Goal: Contribute content: Contribute content

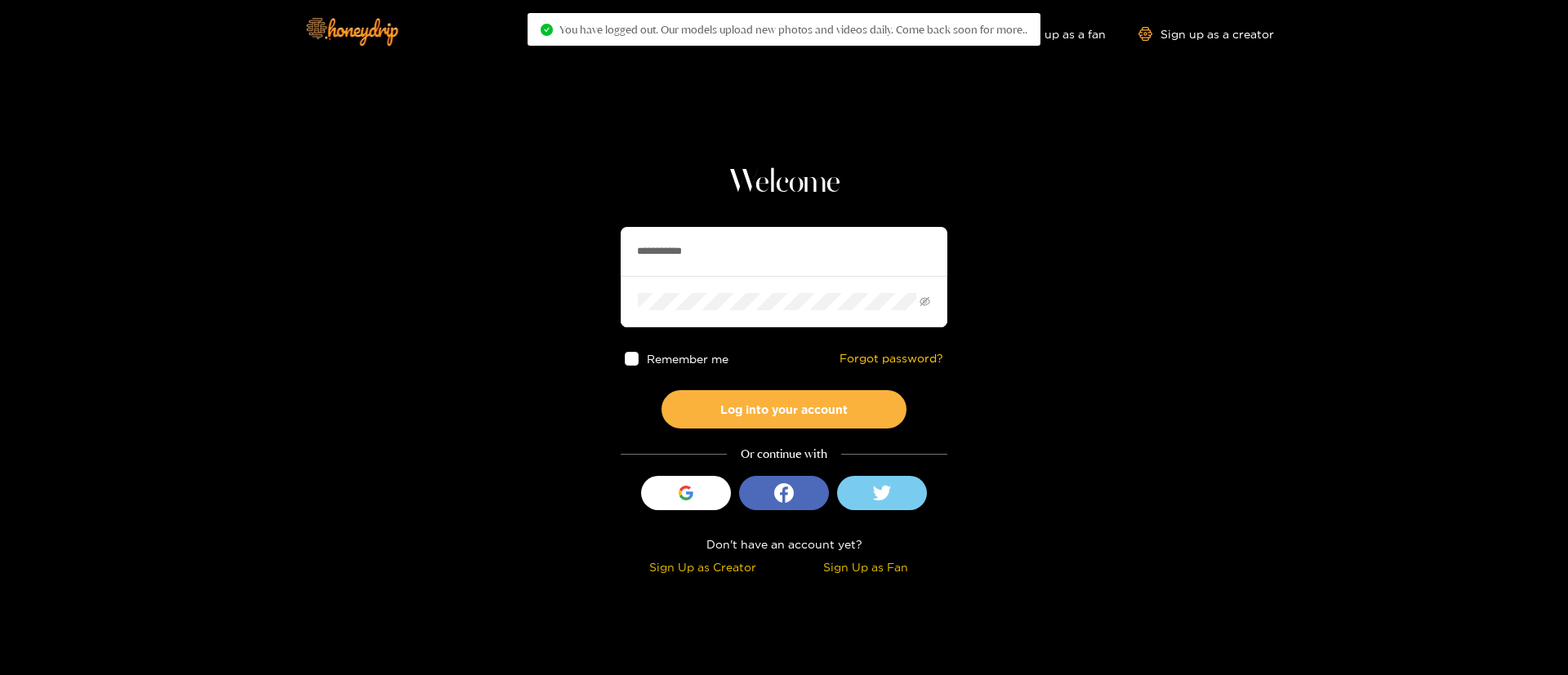
click at [670, 242] on input "**********" at bounding box center [784, 251] width 327 height 49
paste input "text"
type input "******"
click at [808, 392] on button "Log into your account" at bounding box center [784, 409] width 245 height 39
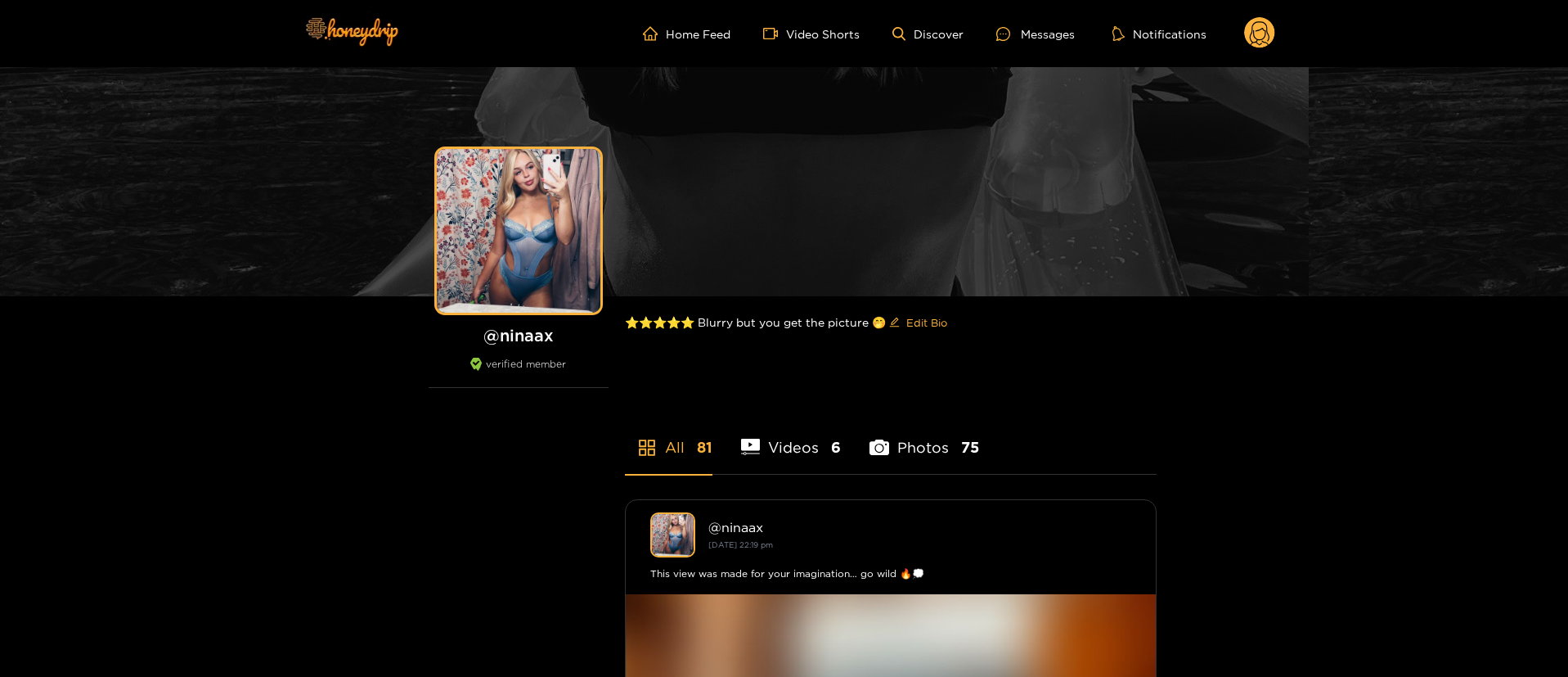
click at [1268, 31] on circle at bounding box center [1260, 33] width 31 height 31
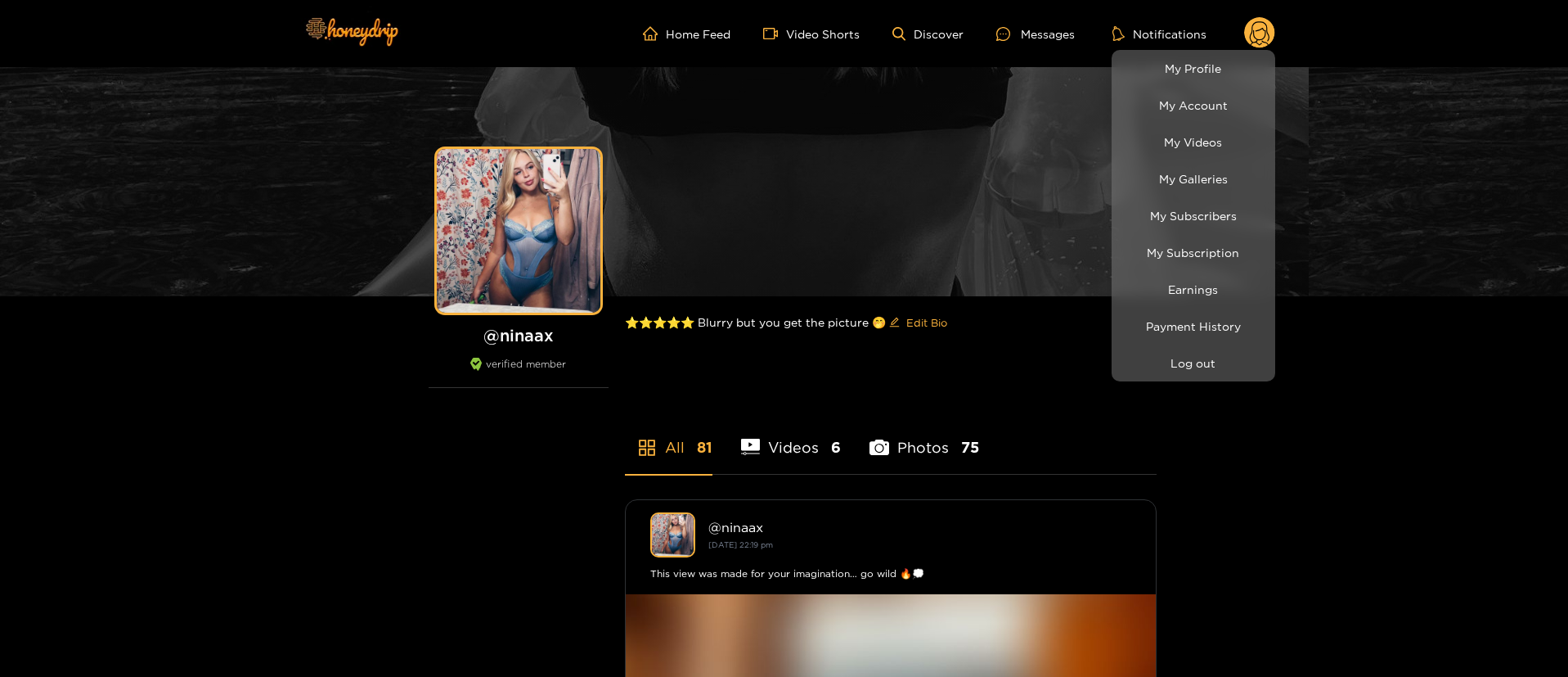
click at [1325, 518] on div at bounding box center [784, 338] width 1568 height 677
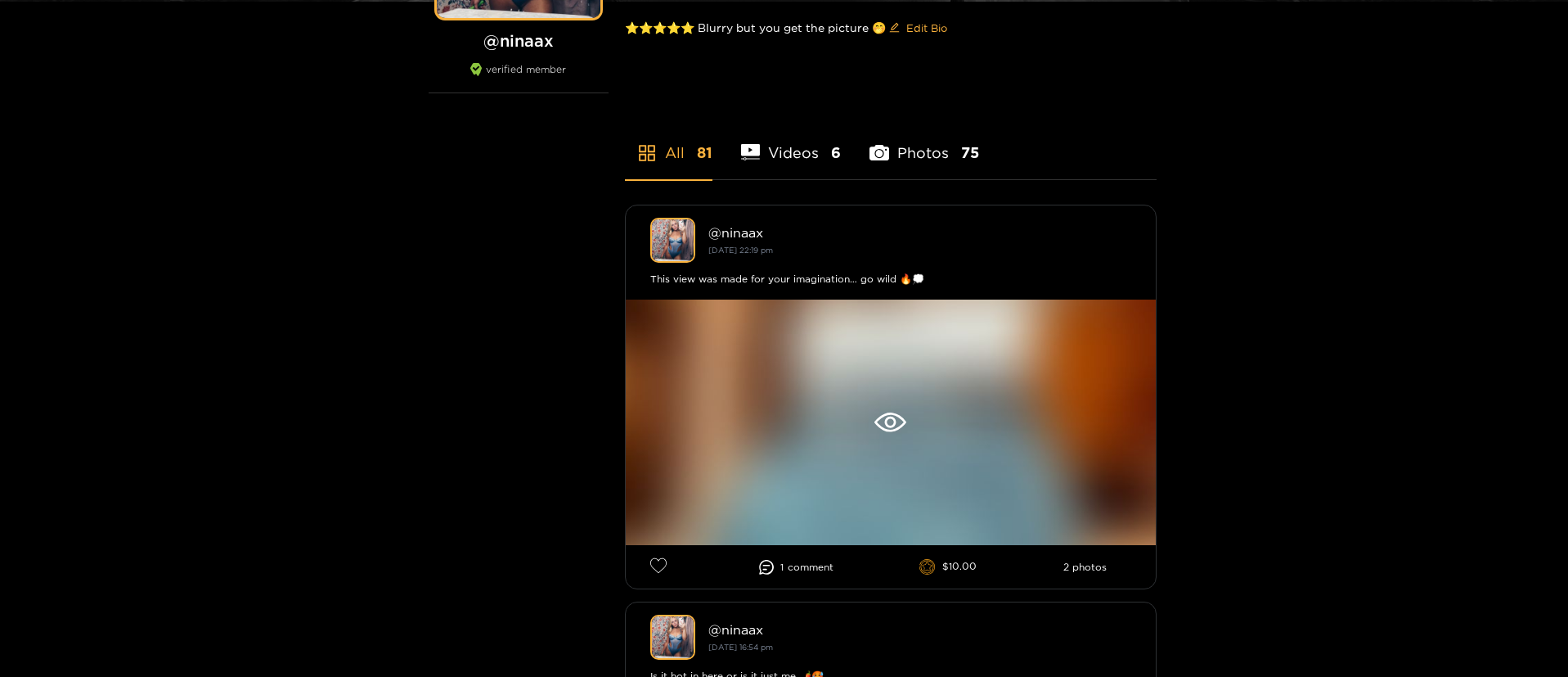
scroll to position [369, 0]
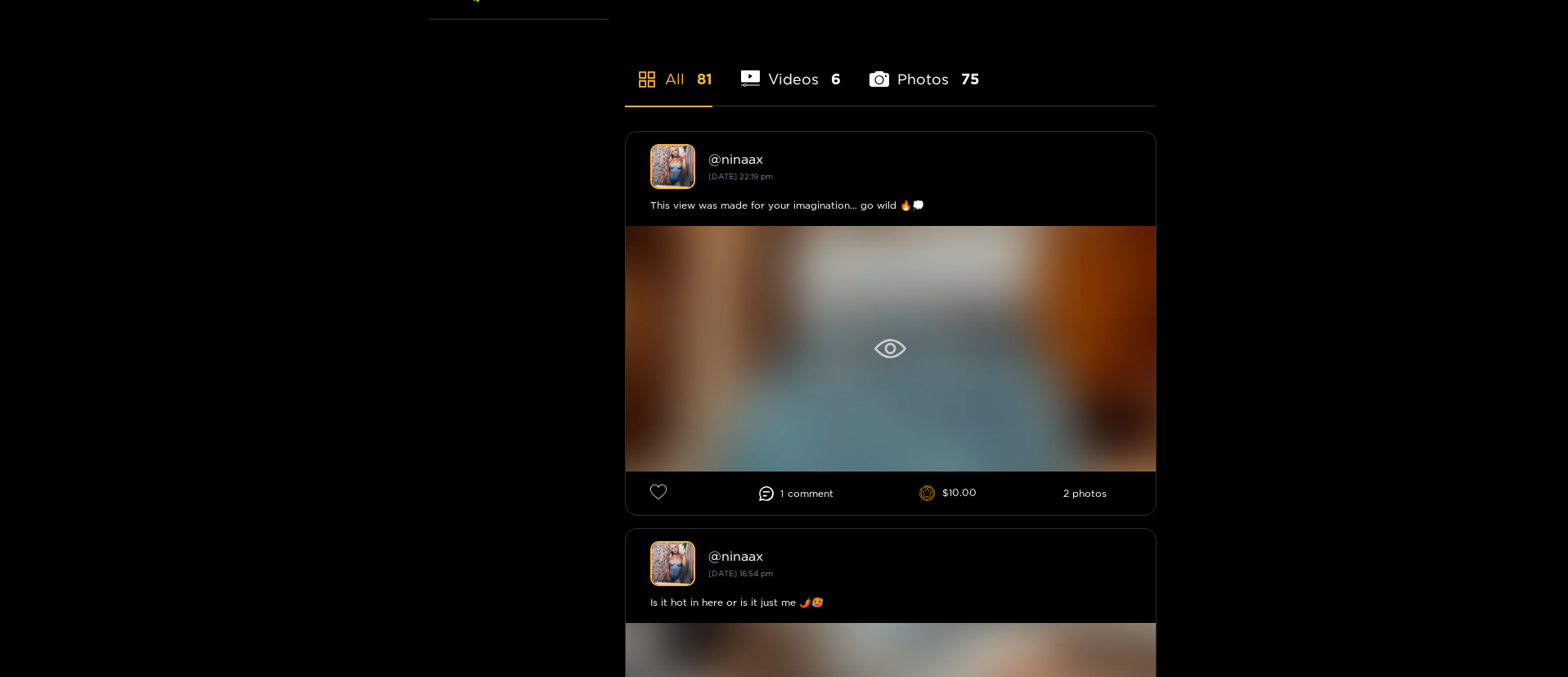
click at [898, 327] on div at bounding box center [890, 348] width 530 height 245
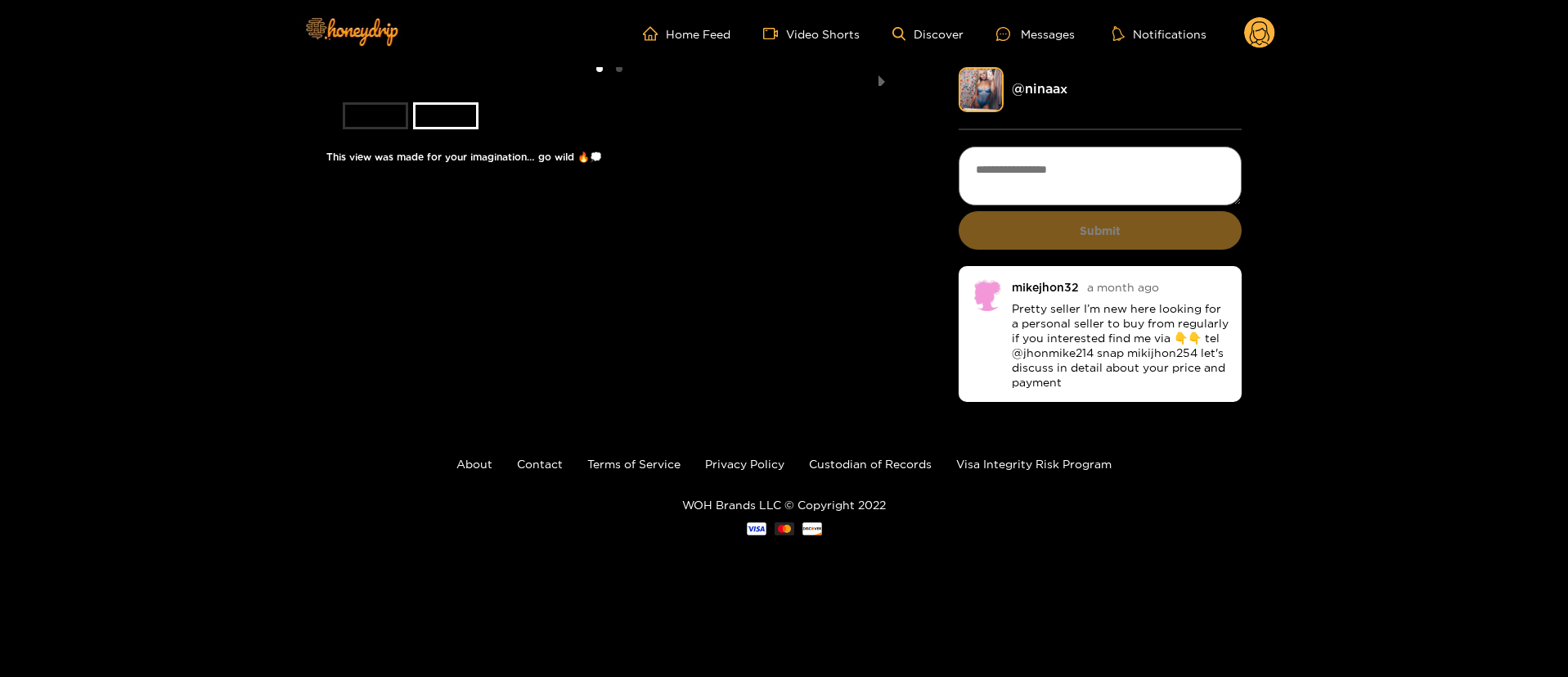
click at [1251, 46] on icon at bounding box center [1260, 33] width 31 height 32
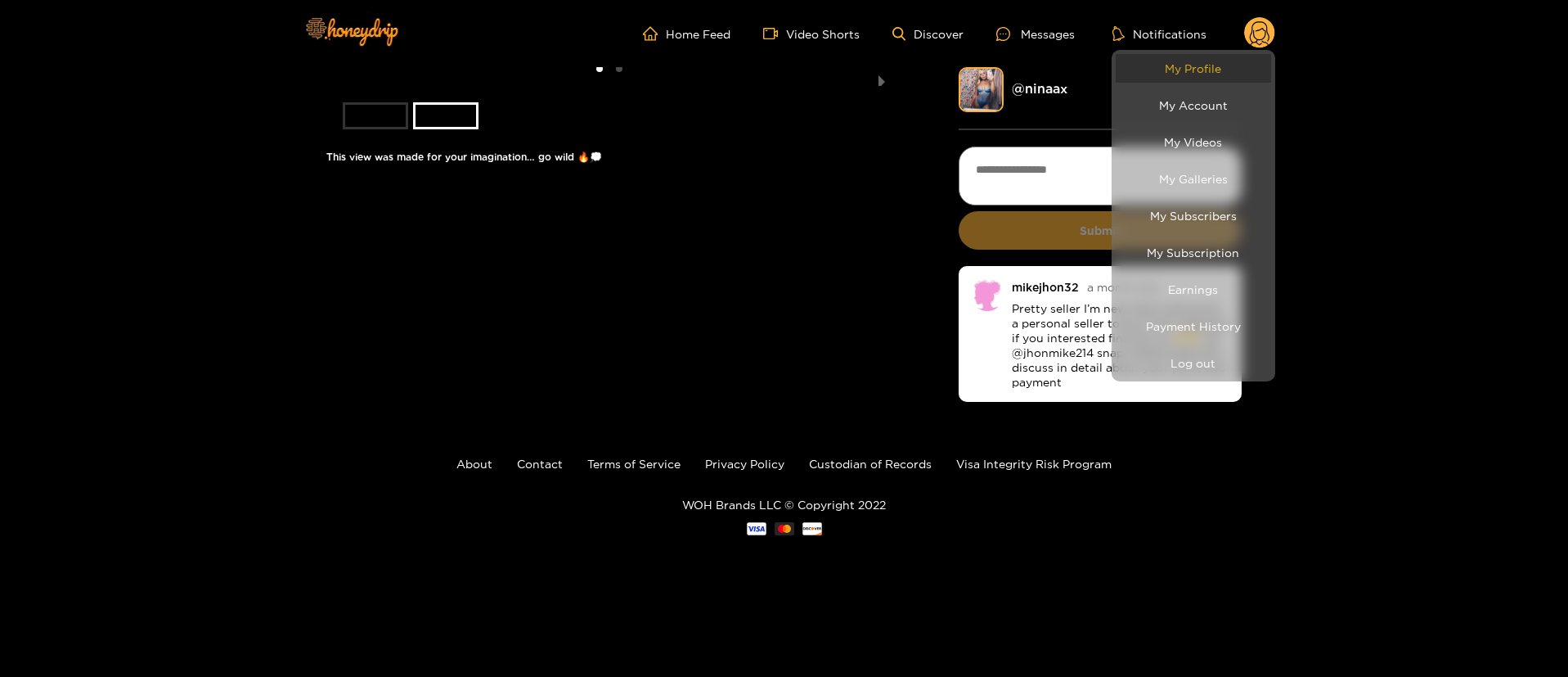
click at [1234, 66] on link "My Profile" at bounding box center [1193, 68] width 156 height 29
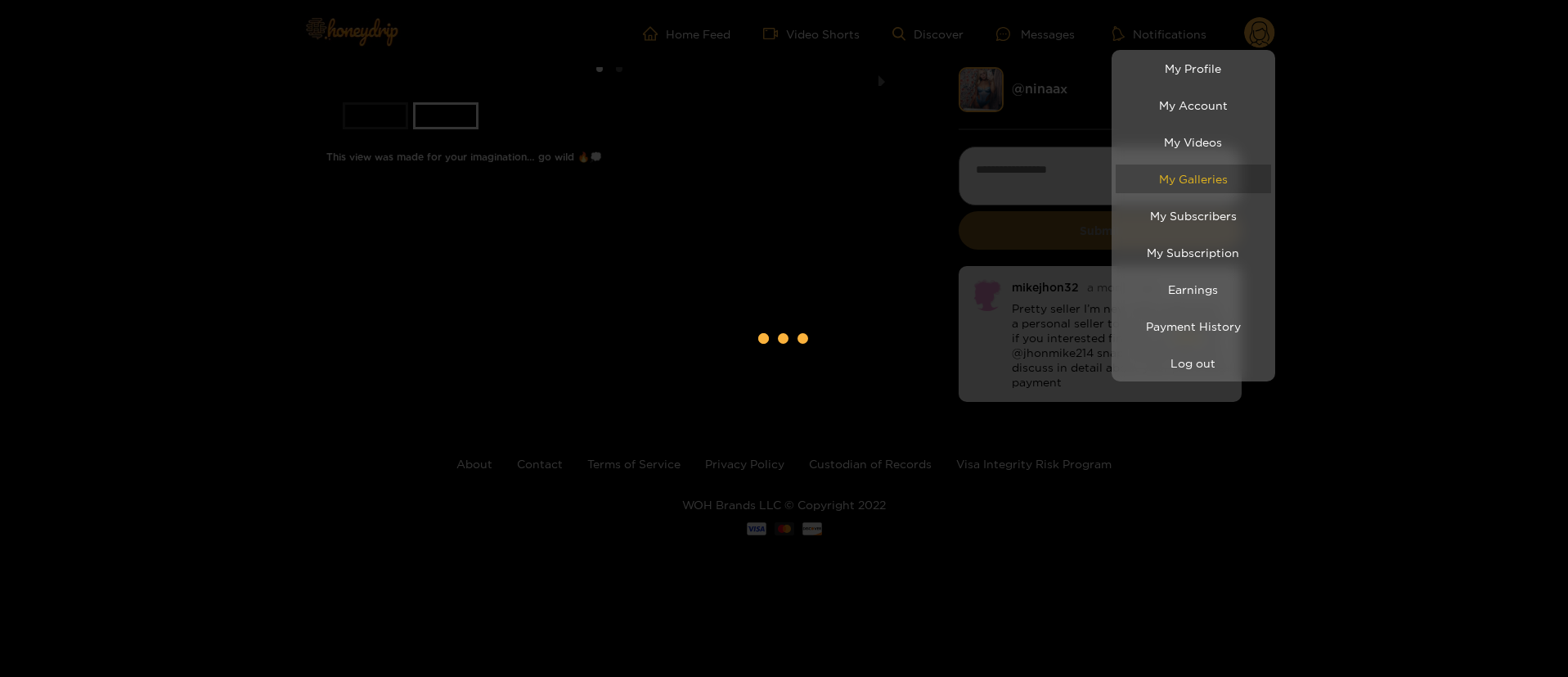
click at [1223, 182] on link "My Galleries" at bounding box center [1193, 179] width 156 height 29
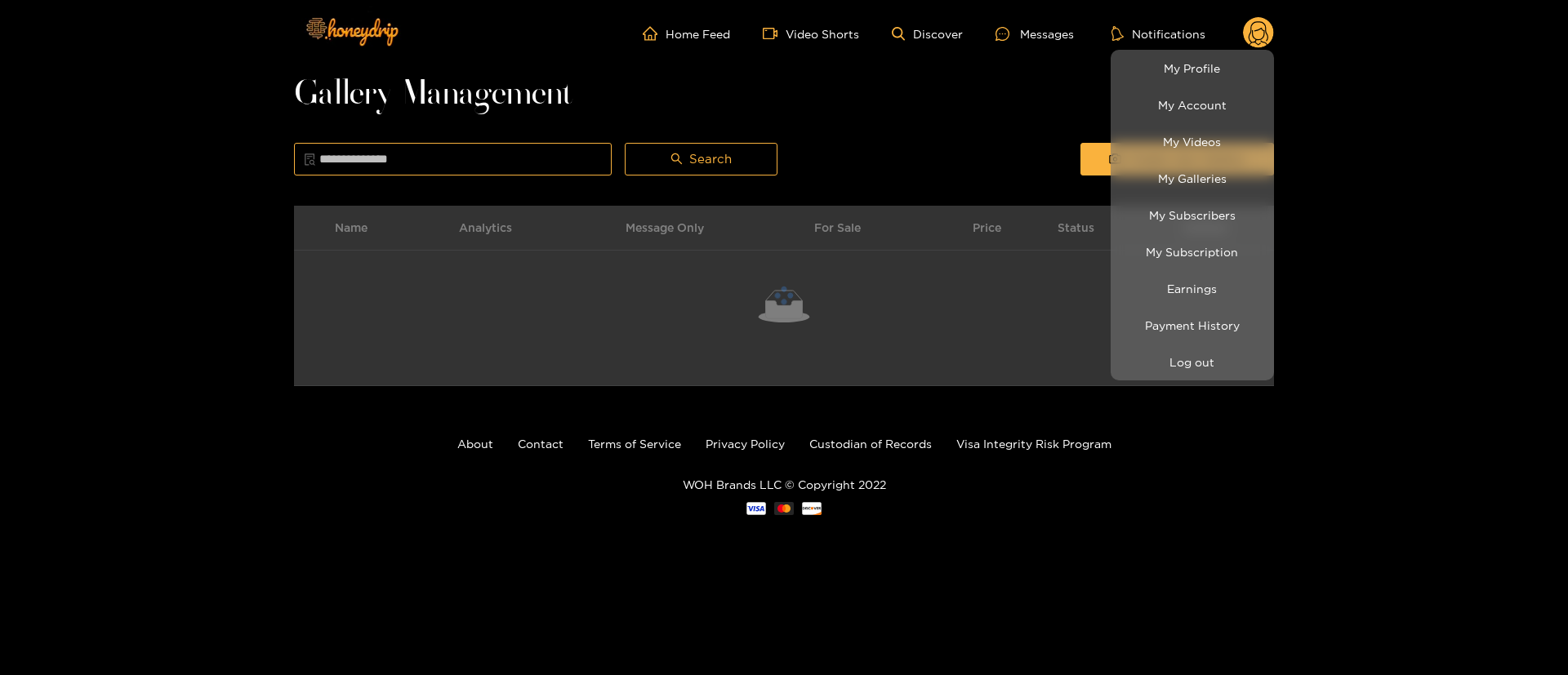
click at [944, 121] on div at bounding box center [784, 337] width 1568 height 675
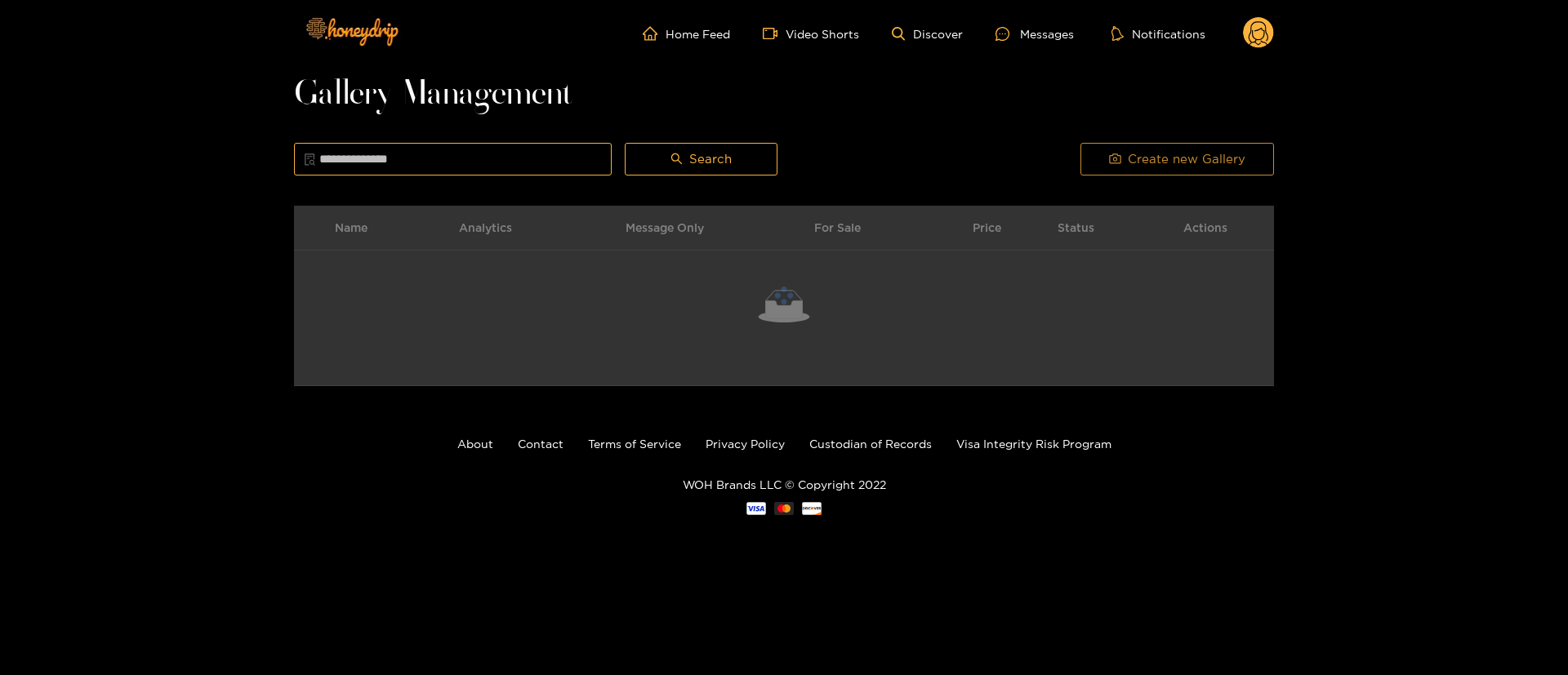
click at [1157, 165] on span "Create new Gallery" at bounding box center [1186, 159] width 117 height 19
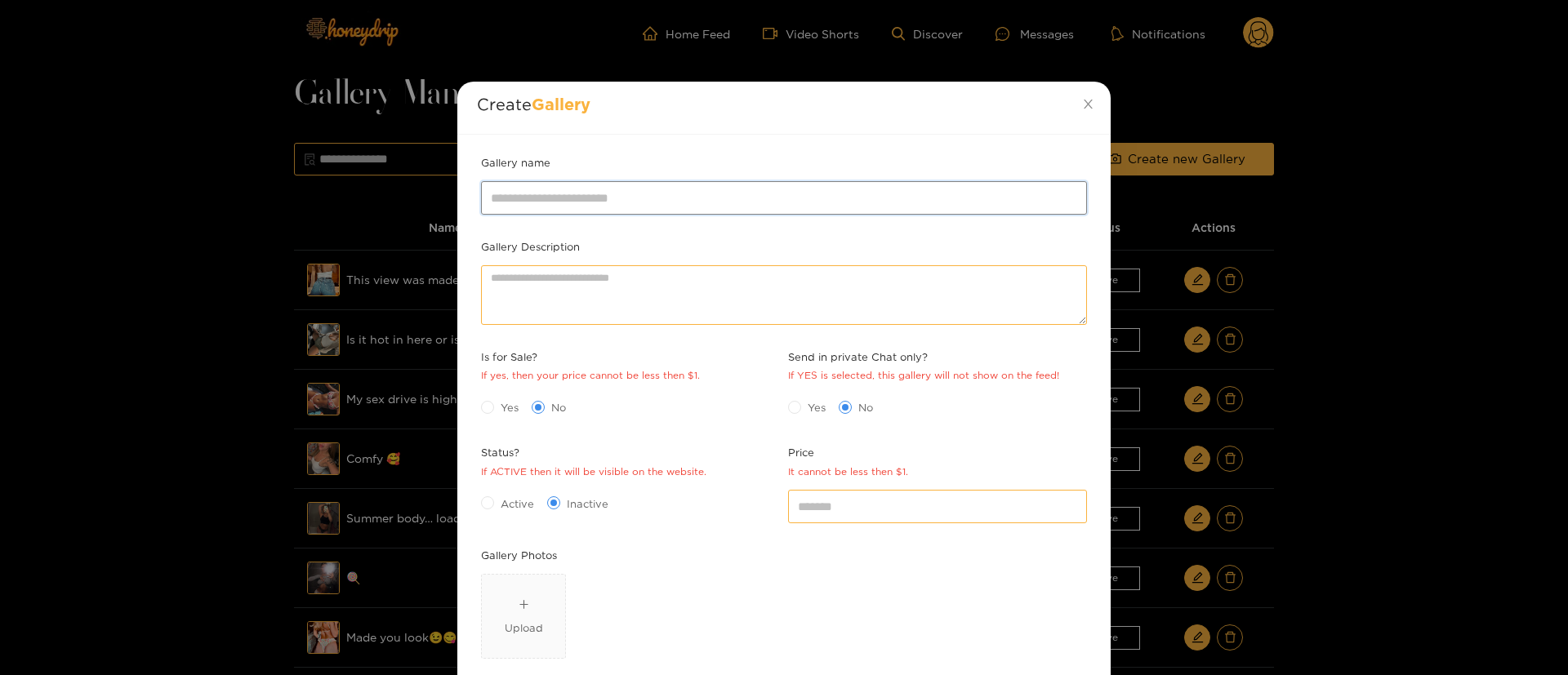
click at [945, 202] on input "Gallery name" at bounding box center [784, 197] width 606 height 32
paste input "**********"
type input "**********"
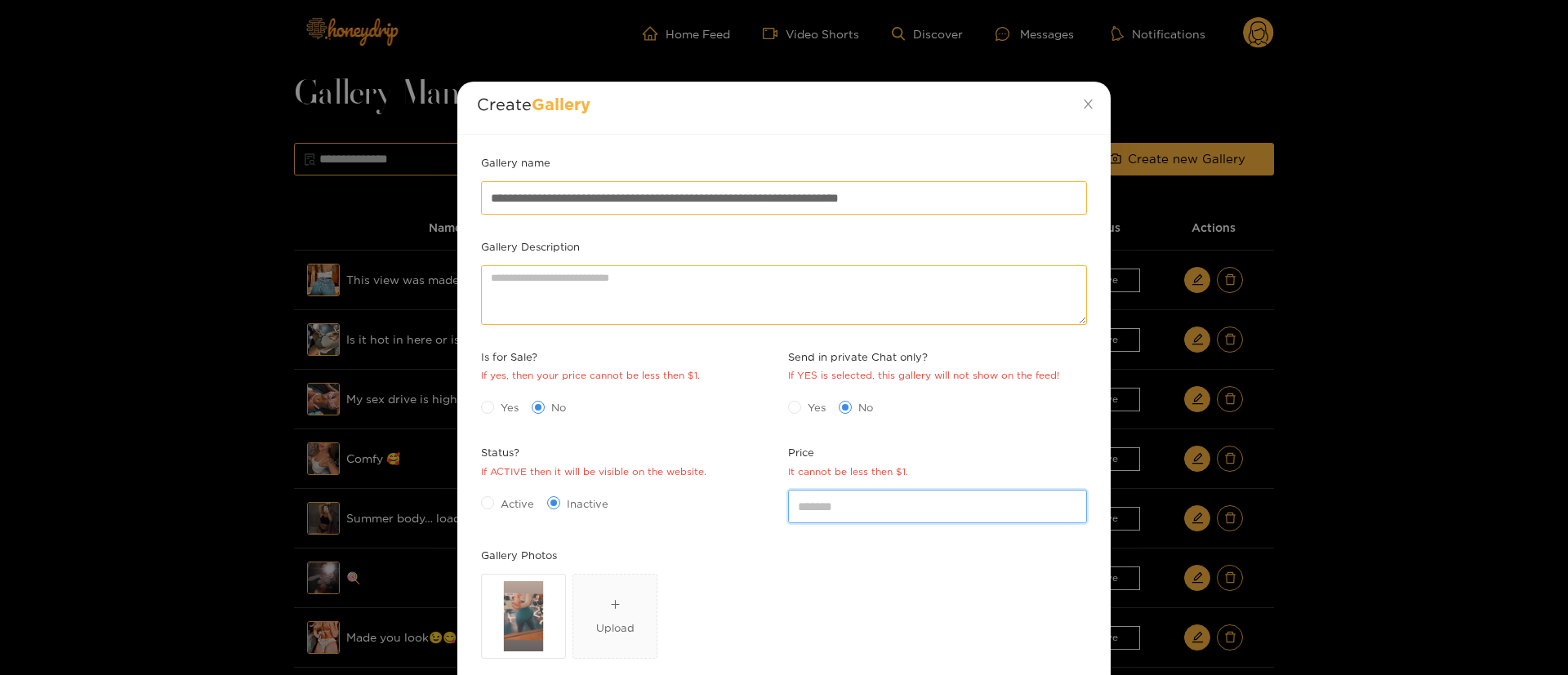
drag, startPoint x: 869, startPoint y: 504, endPoint x: 735, endPoint y: 521, distance: 135.1
click at [744, 522] on div "**********" at bounding box center [784, 476] width 614 height 643
type input "*"
click at [520, 403] on div "Yes No" at bounding box center [530, 406] width 98 height 18
click at [509, 404] on span "Yes" at bounding box center [510, 407] width 31 height 17
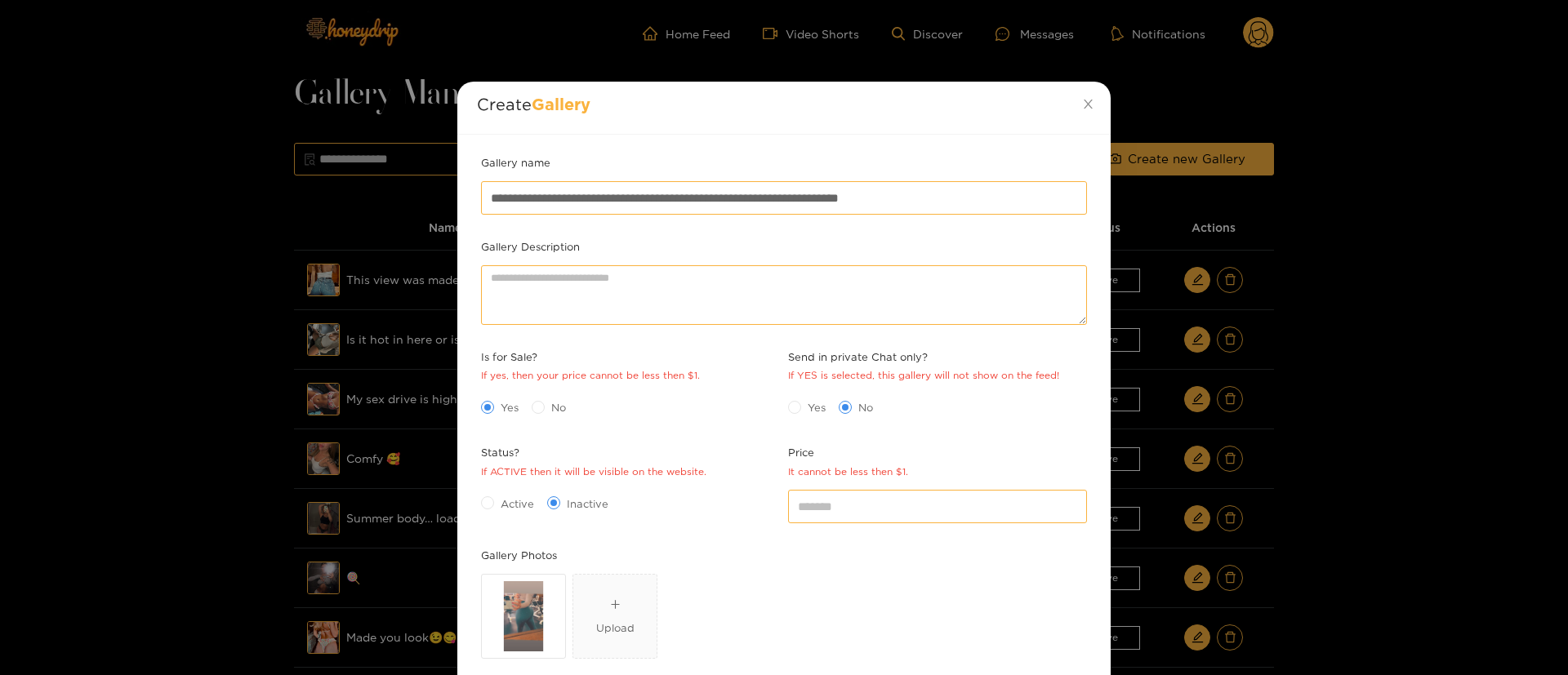
drag, startPoint x: 511, startPoint y: 500, endPoint x: 666, endPoint y: 520, distance: 156.3
click at [513, 501] on span "Active" at bounding box center [517, 503] width 46 height 17
click at [666, 520] on div "Status? If ACTIVE then it will be visible on the website. Active Inactive" at bounding box center [630, 495] width 307 height 102
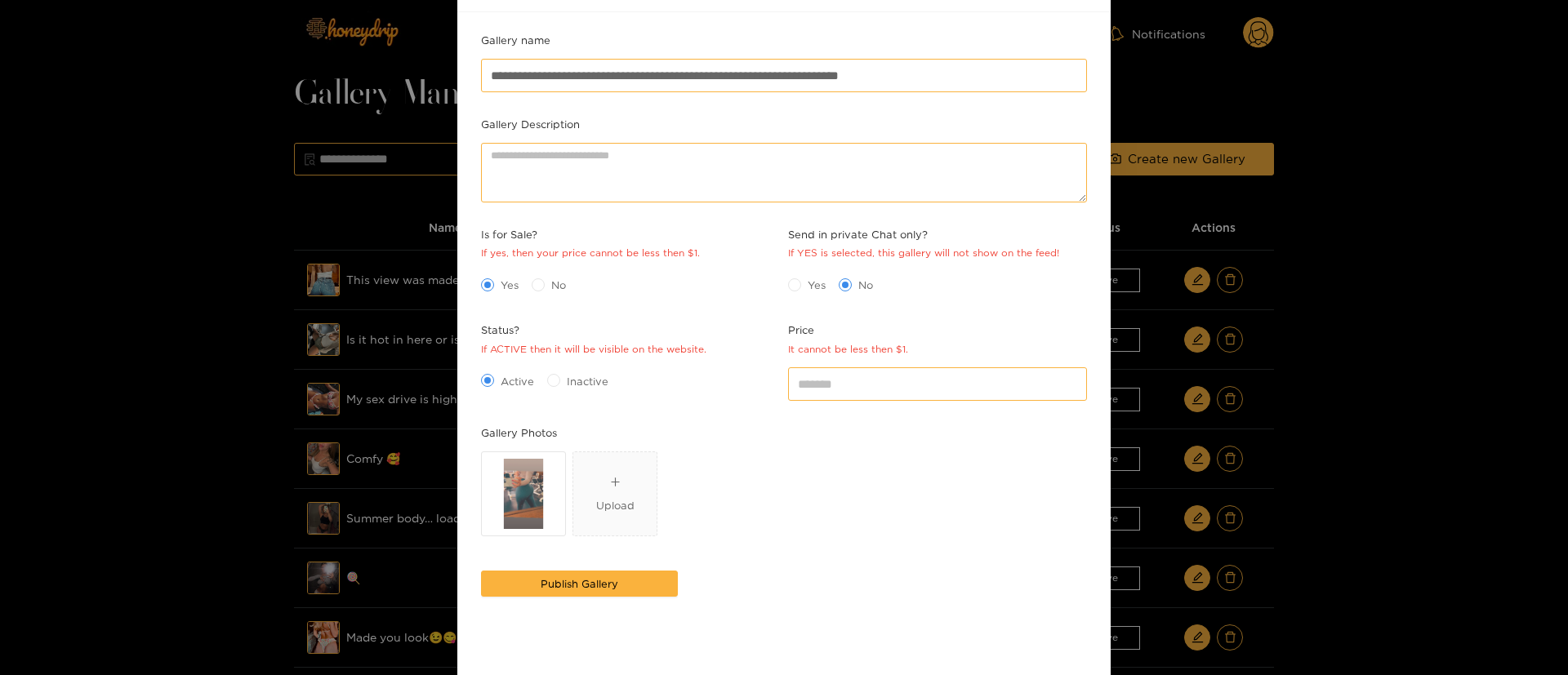
scroll to position [161, 0]
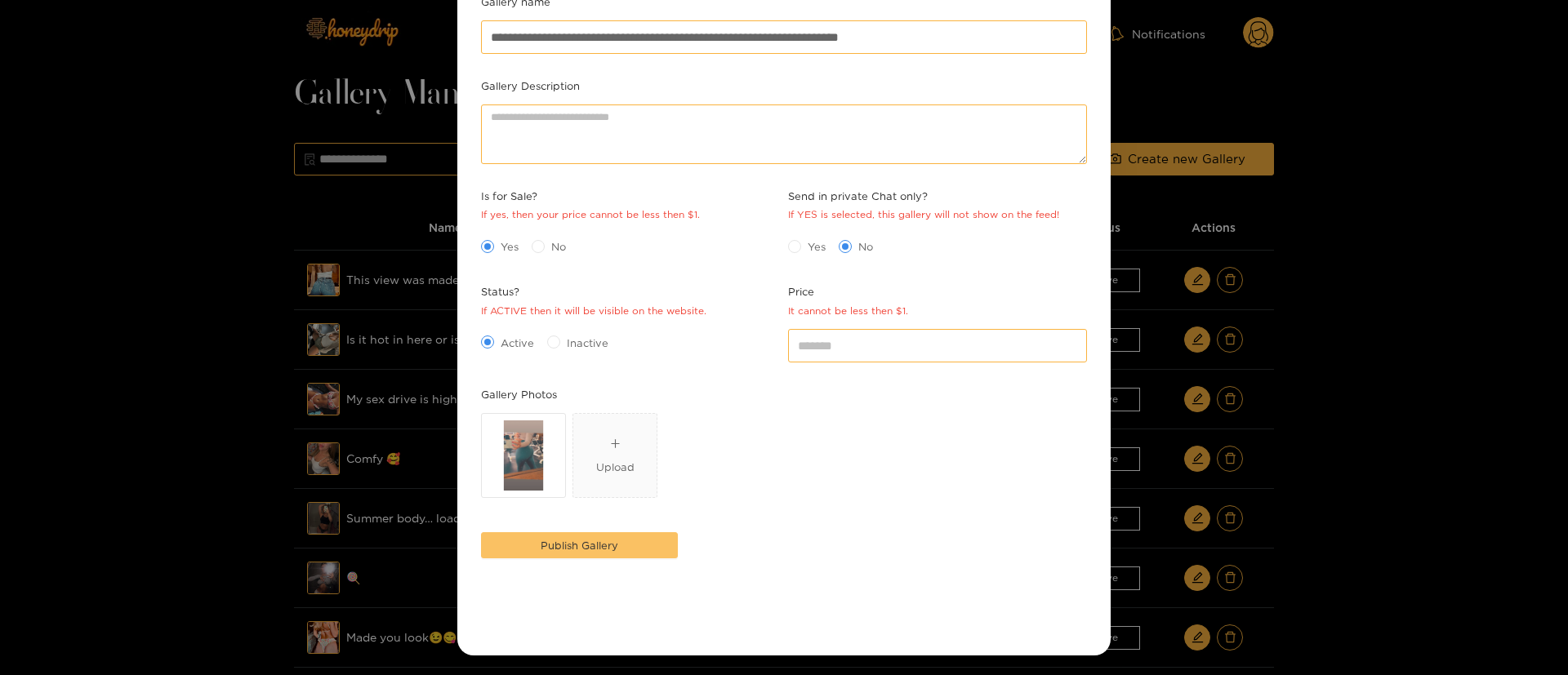
click at [636, 542] on button "Publish Gallery" at bounding box center [579, 545] width 197 height 26
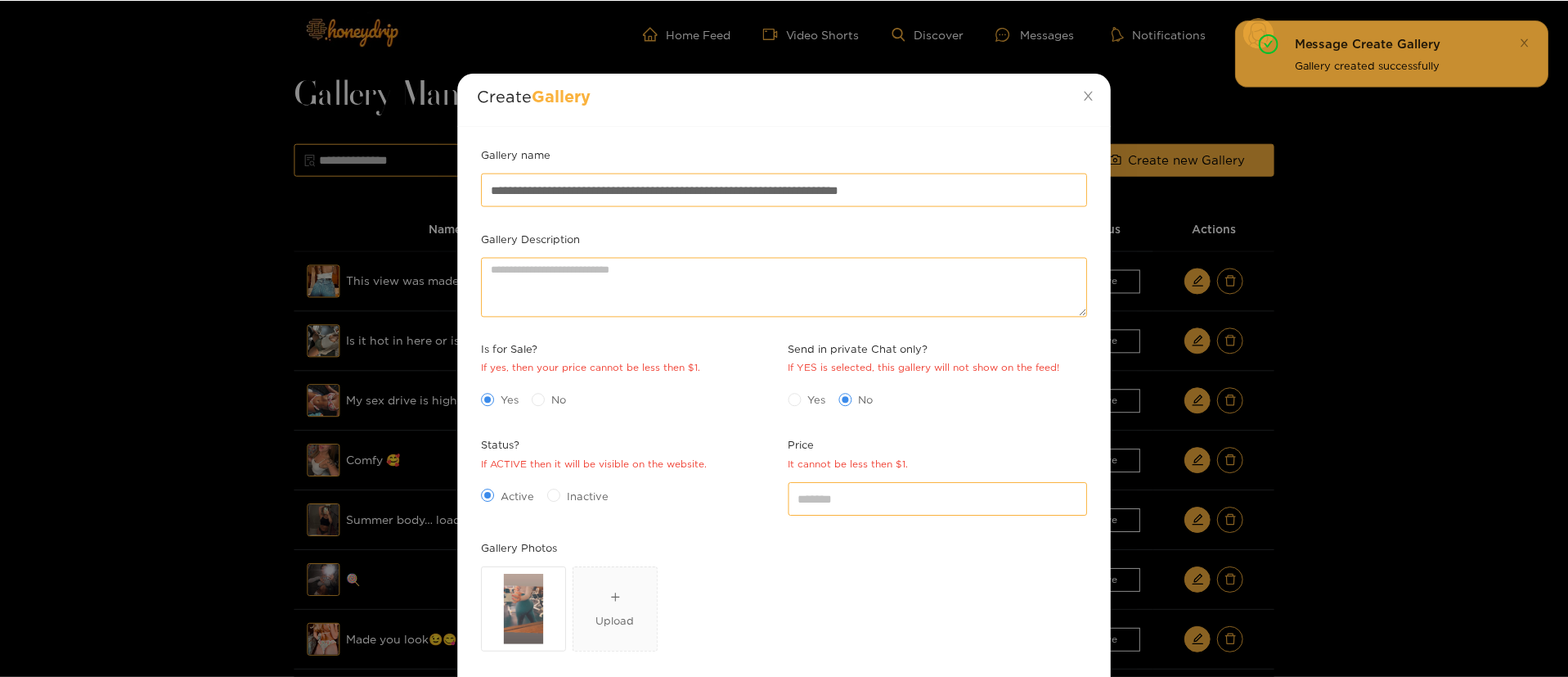
scroll to position [0, 0]
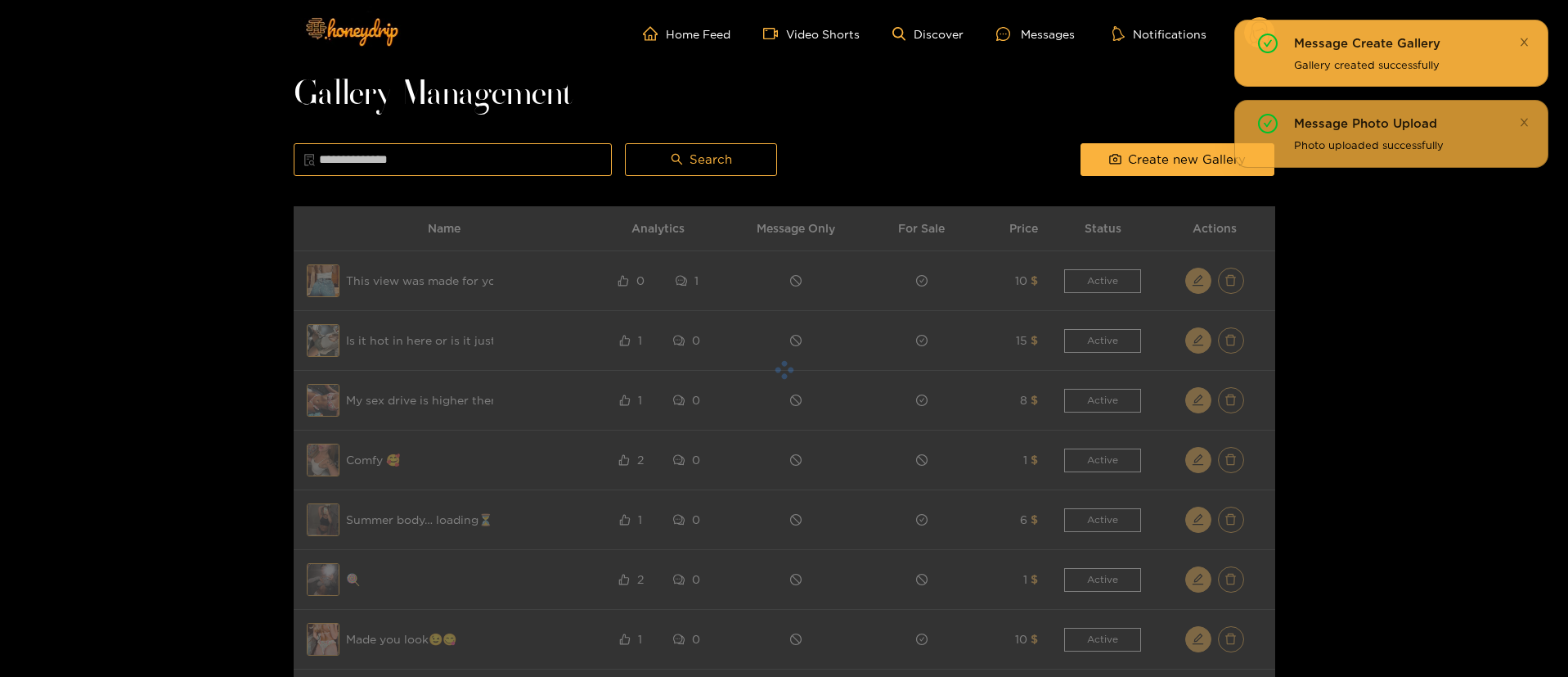
click at [1524, 39] on icon "close" at bounding box center [1524, 42] width 10 height 10
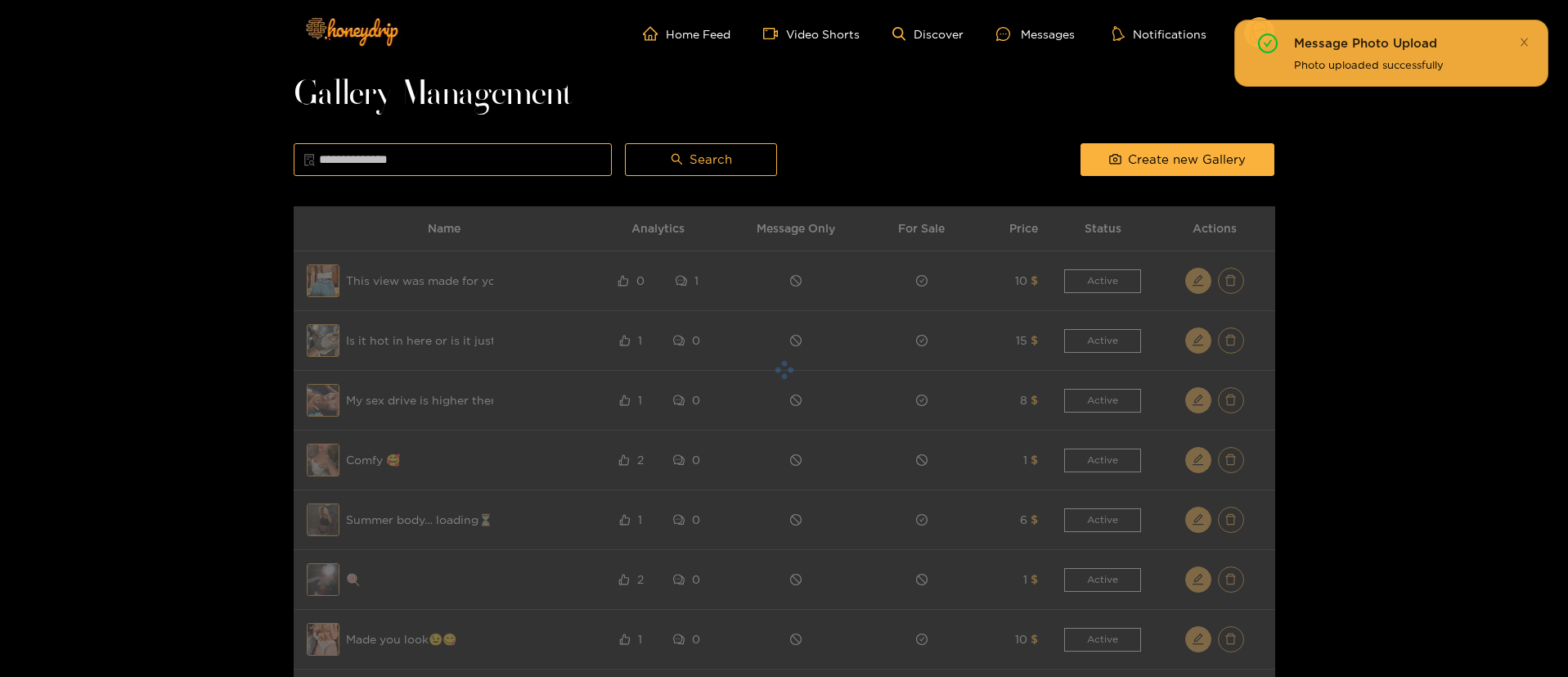
click at [1262, 29] on div "Message Photo Upload Photo uploaded successfully" at bounding box center [1391, 53] width 314 height 67
click at [1528, 44] on icon "close" at bounding box center [1524, 42] width 10 height 10
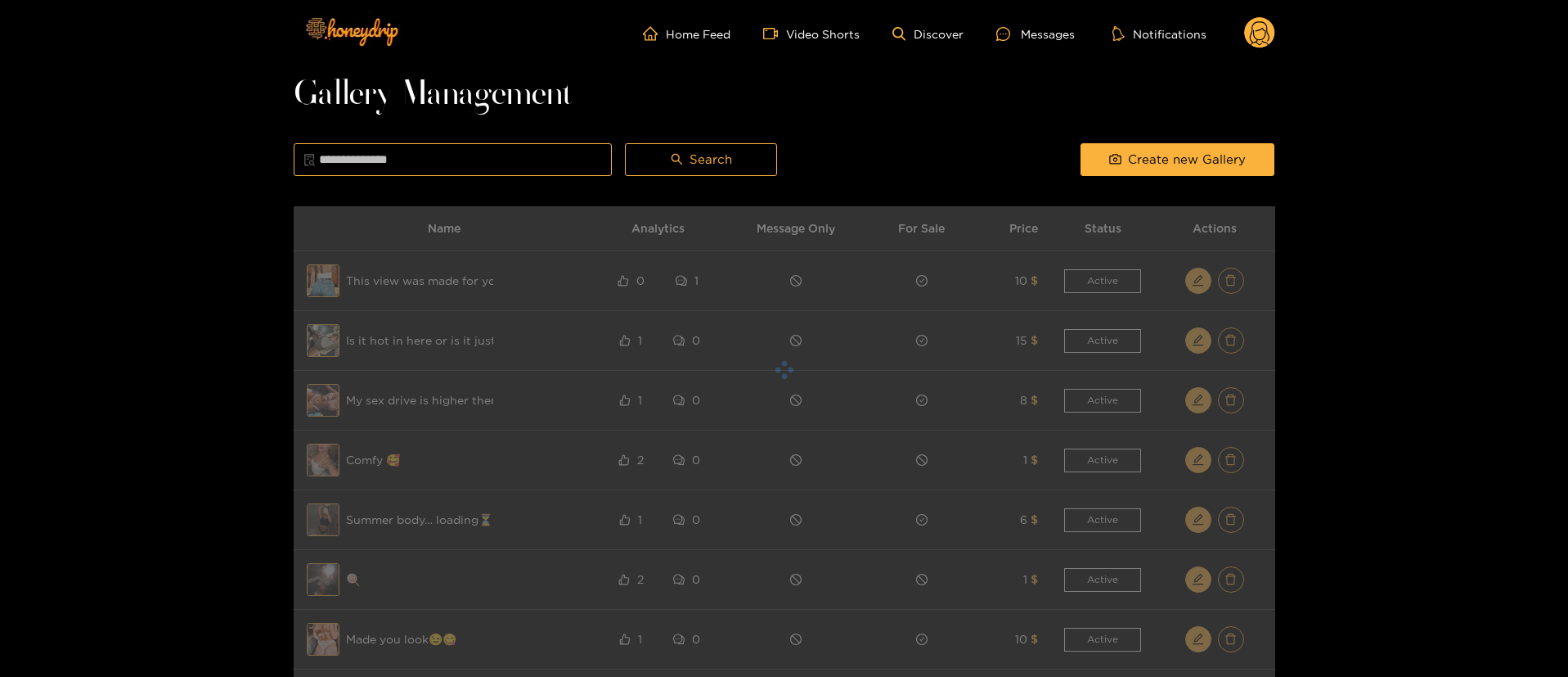
click at [1262, 36] on circle at bounding box center [1260, 33] width 31 height 31
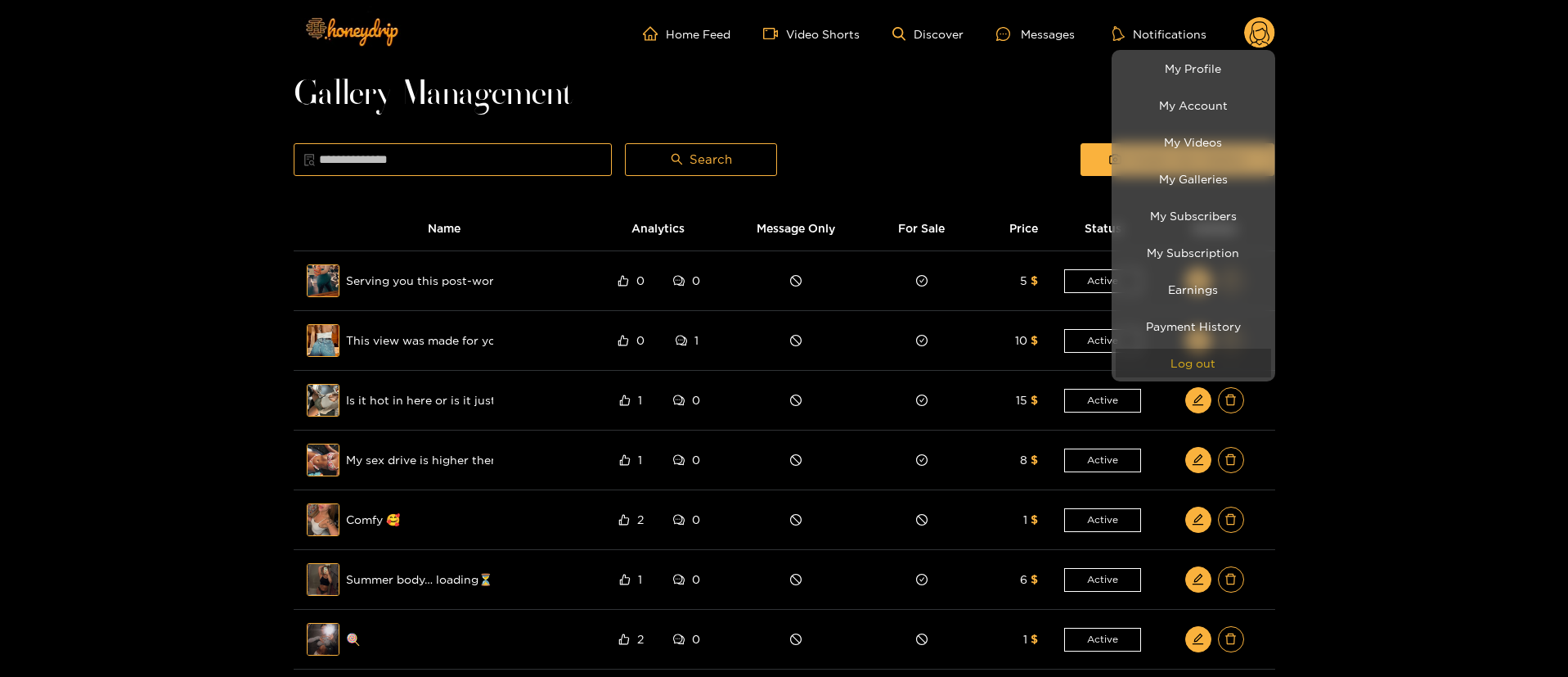
click at [1218, 356] on button "Log out" at bounding box center [1193, 362] width 156 height 29
